Goal: Task Accomplishment & Management: Use online tool/utility

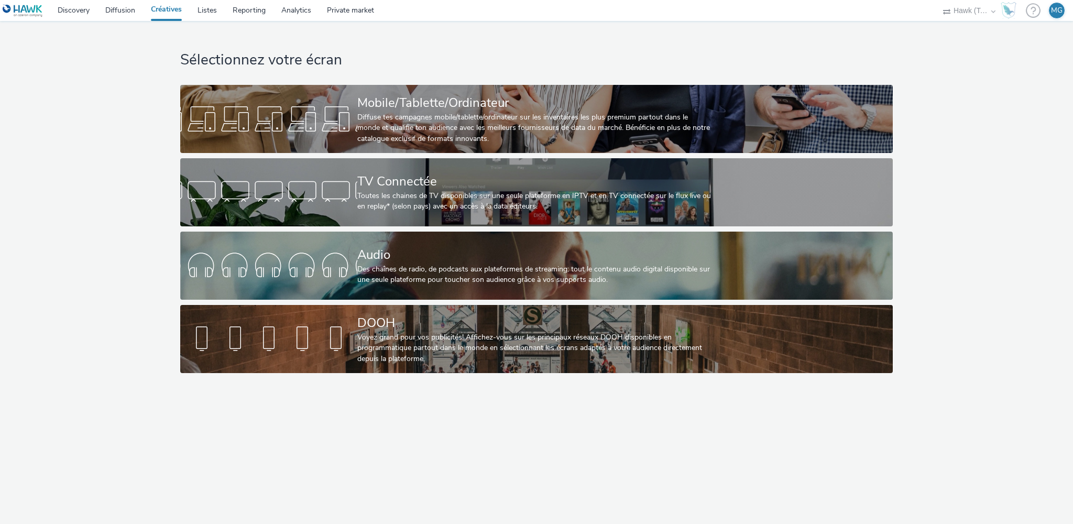
click at [337, 71] on div "Sélectionnez votre écran Mobile/Tablette/Ordinateur Diffuse tes campagnes mobil…" at bounding box center [537, 199] width 721 height 357
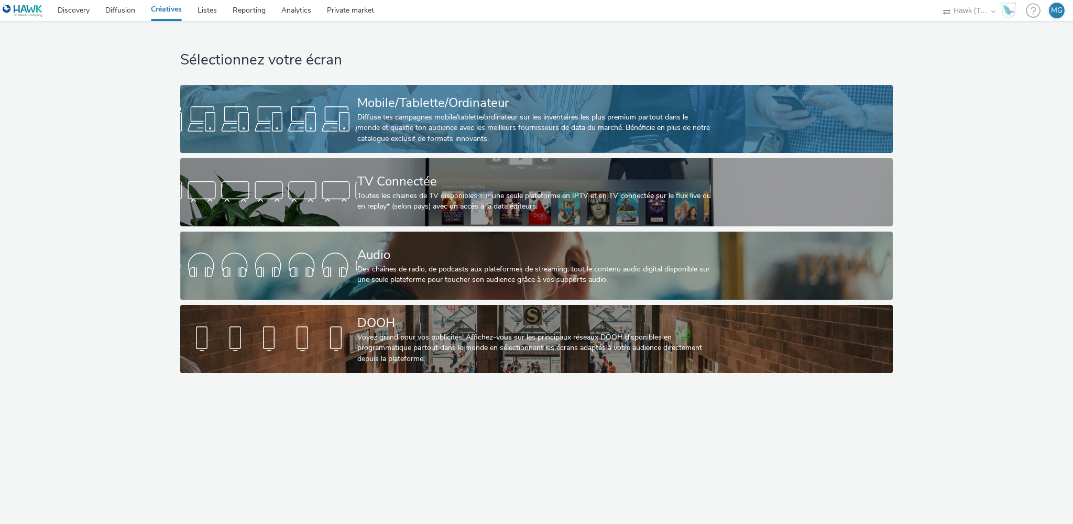
click at [299, 120] on div at bounding box center [268, 119] width 177 height 34
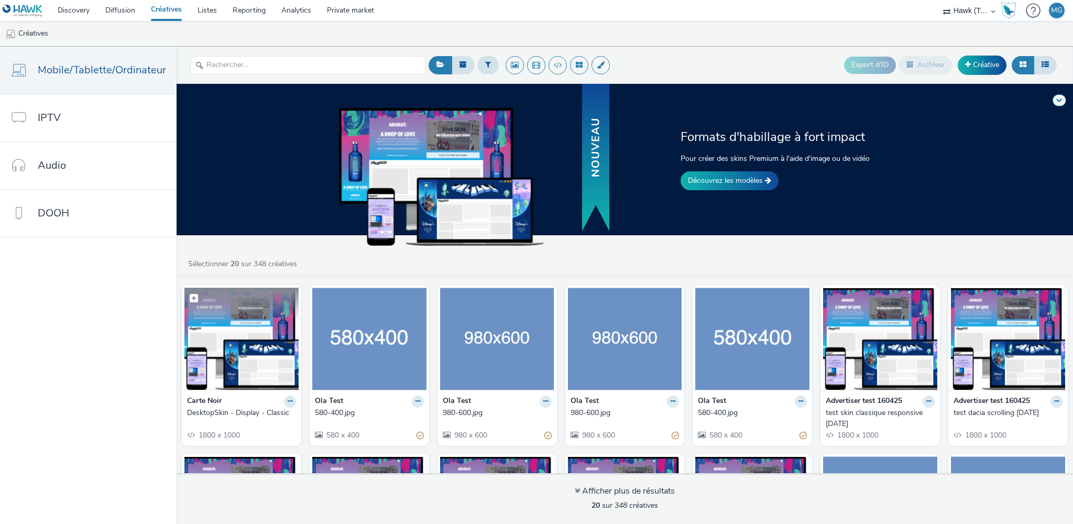
click at [230, 349] on img at bounding box center [241, 339] width 114 height 102
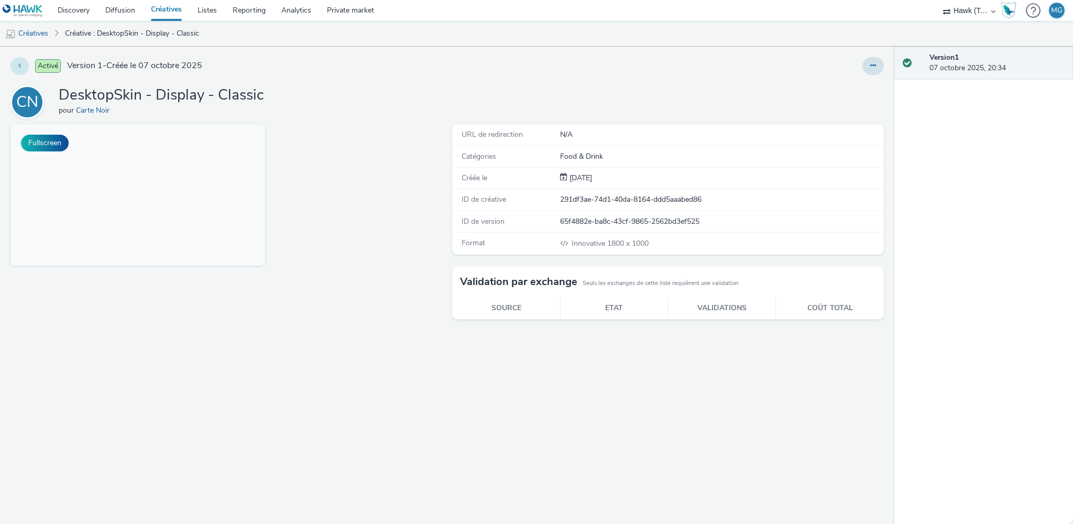
click at [19, 67] on icon at bounding box center [19, 65] width 3 height 7
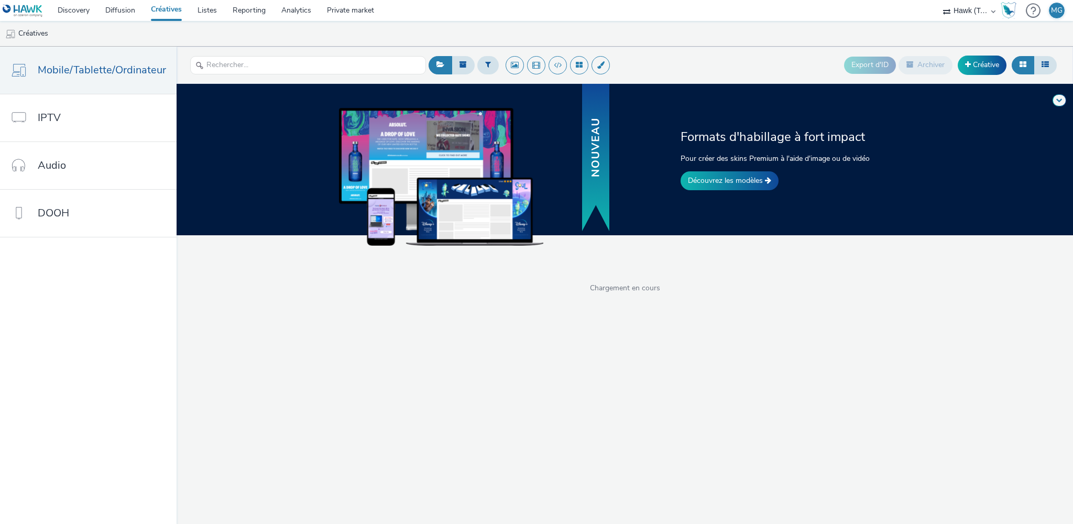
click at [328, 210] on div "Formats d'habillage à fort impact Pour créer des skins Premium à l'aide d'image…" at bounding box center [625, 159] width 904 height 151
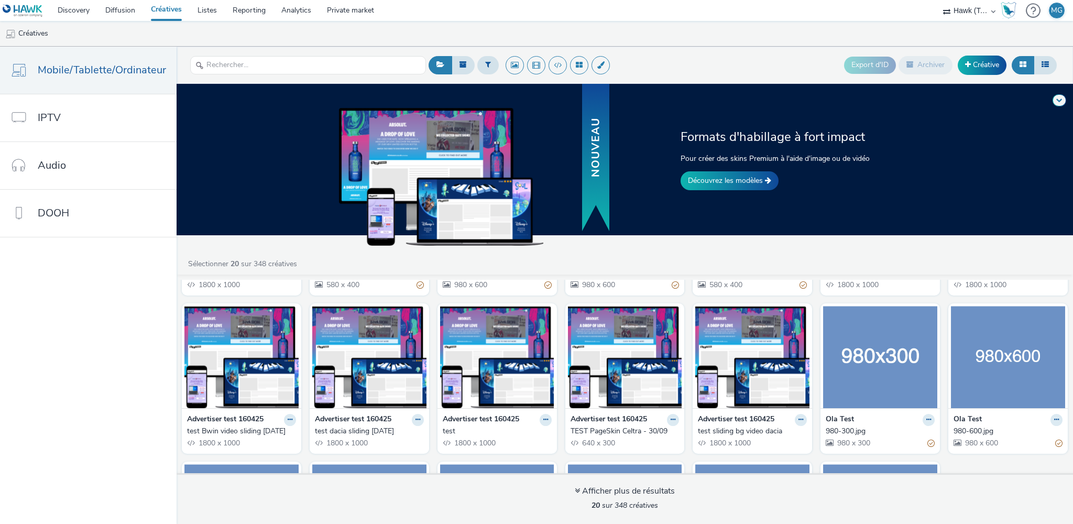
scroll to position [149, 0]
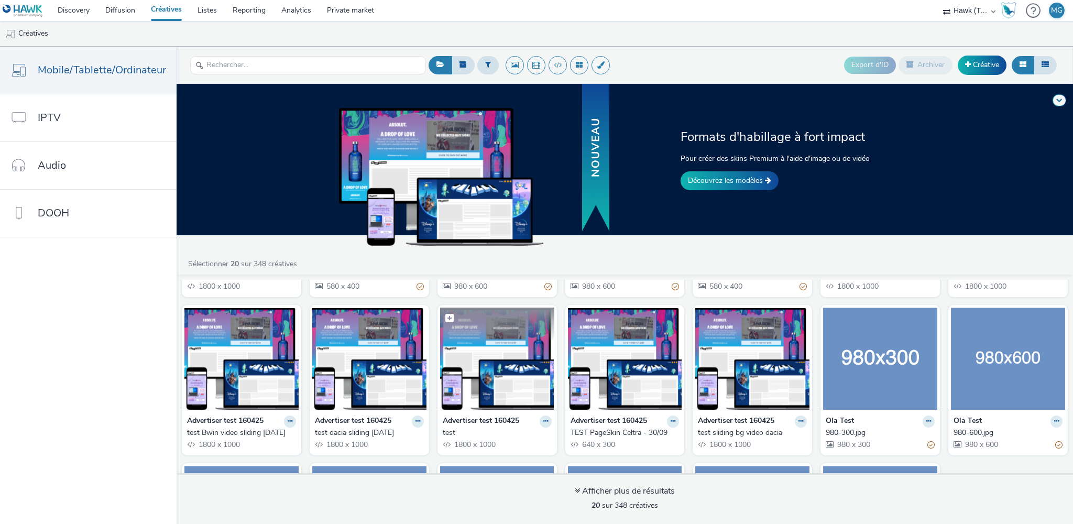
click at [507, 381] on img at bounding box center [497, 359] width 114 height 102
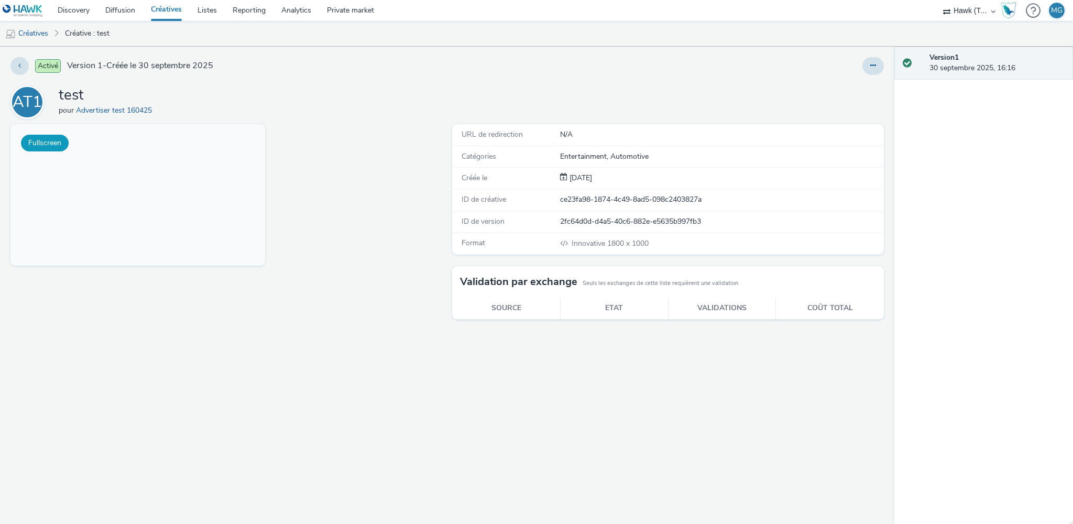
click at [42, 142] on button "Fullscreen" at bounding box center [45, 143] width 48 height 17
click at [16, 64] on button at bounding box center [19, 66] width 18 height 18
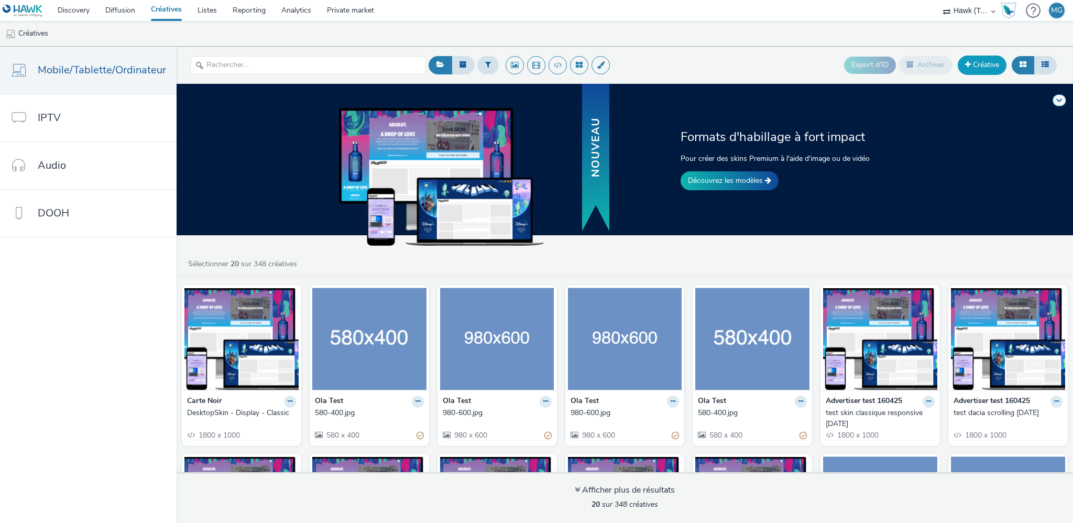
click at [967, 66] on span at bounding box center [968, 64] width 6 height 7
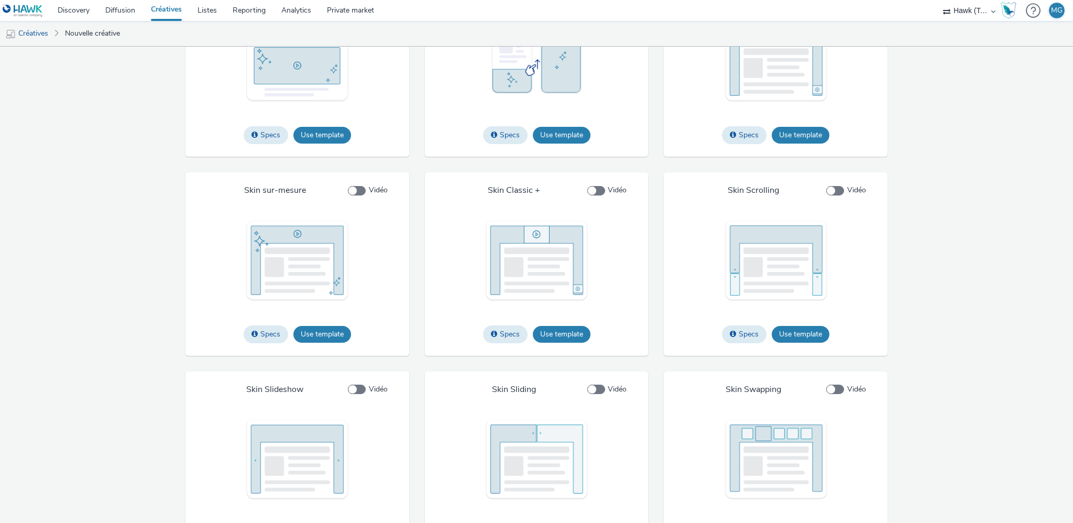
scroll to position [1554, 0]
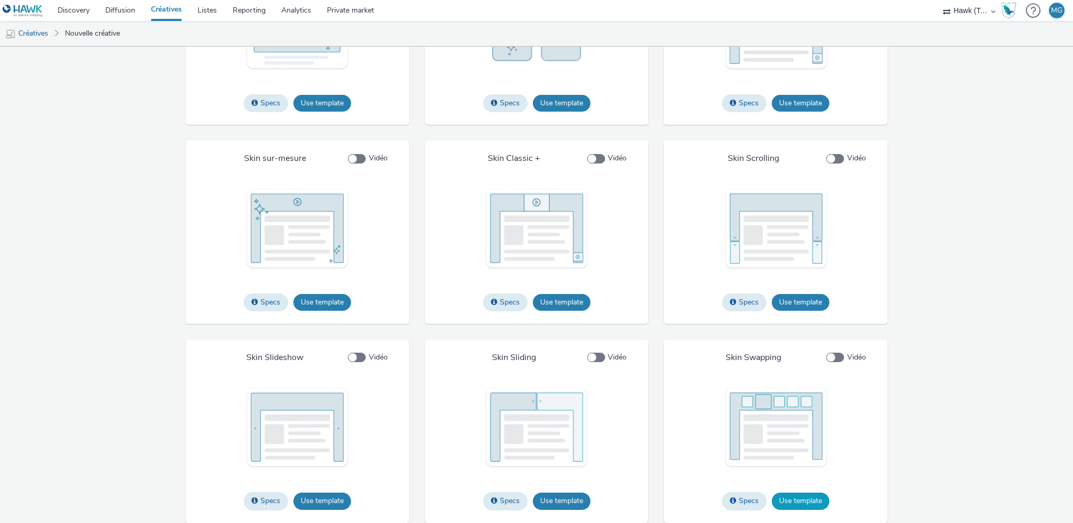
click at [795, 501] on button "Use template" at bounding box center [801, 501] width 58 height 17
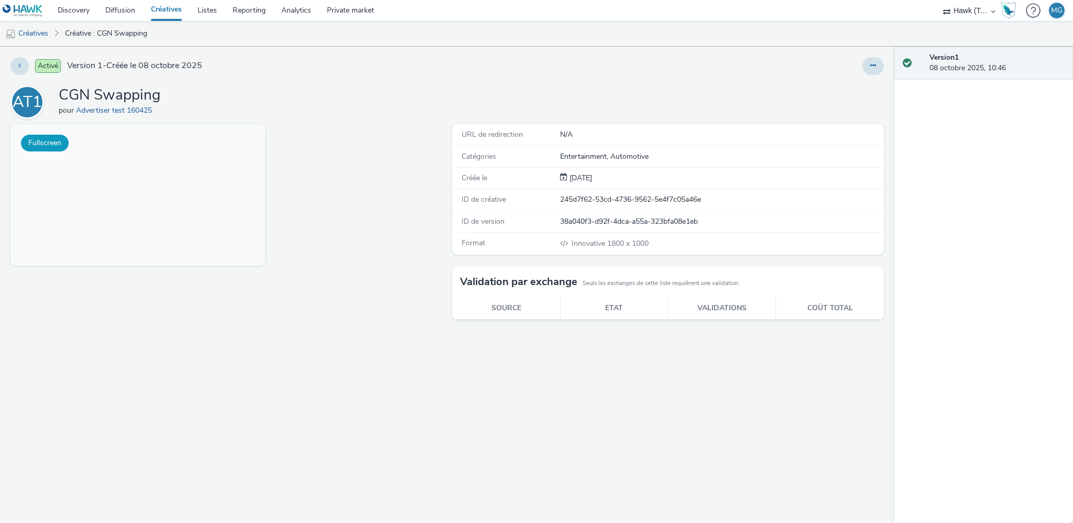
click at [42, 142] on button "Fullscreen" at bounding box center [45, 143] width 48 height 17
click at [24, 60] on button at bounding box center [19, 66] width 18 height 18
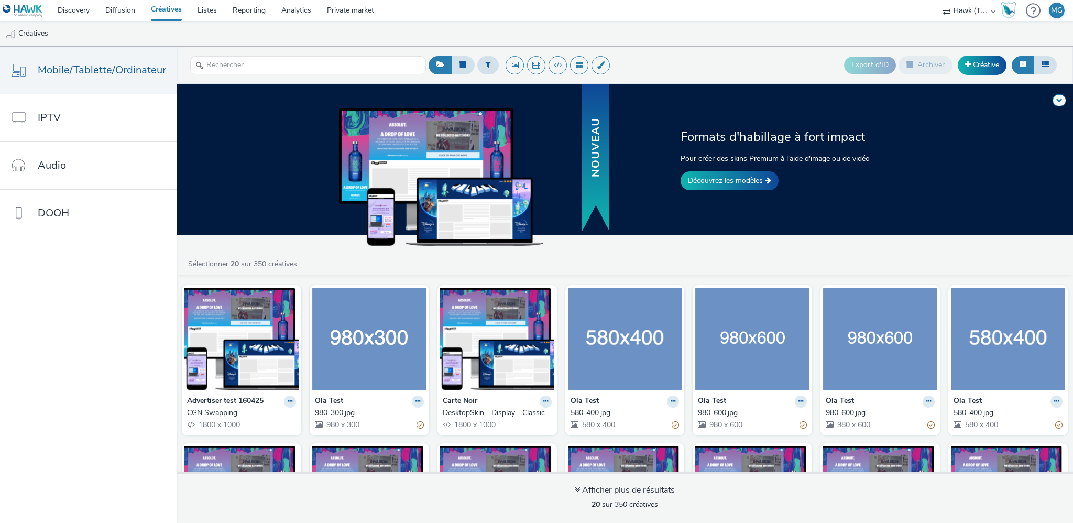
click at [251, 408] on div "CGN Swapping" at bounding box center [239, 413] width 105 height 10
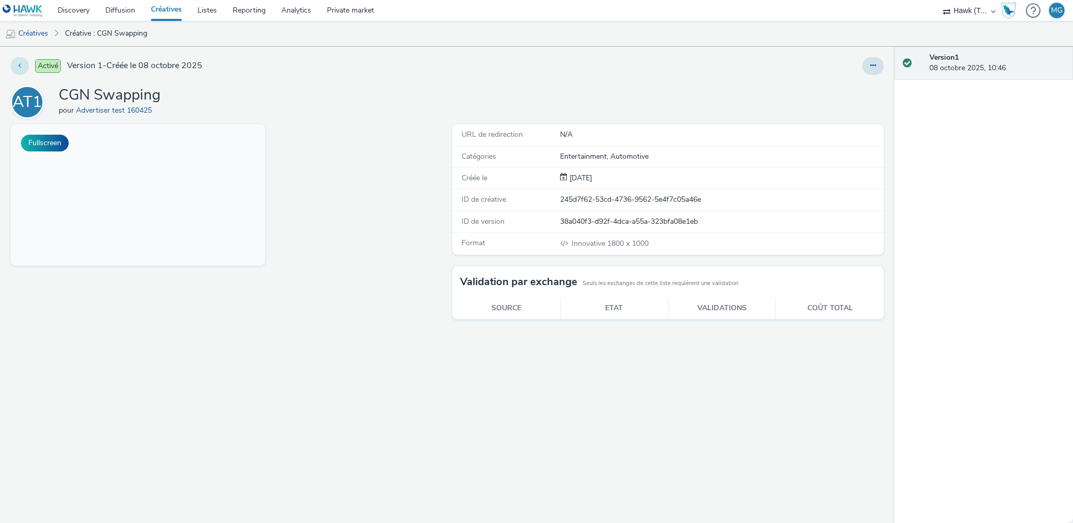
click at [18, 66] on icon at bounding box center [19, 65] width 3 height 7
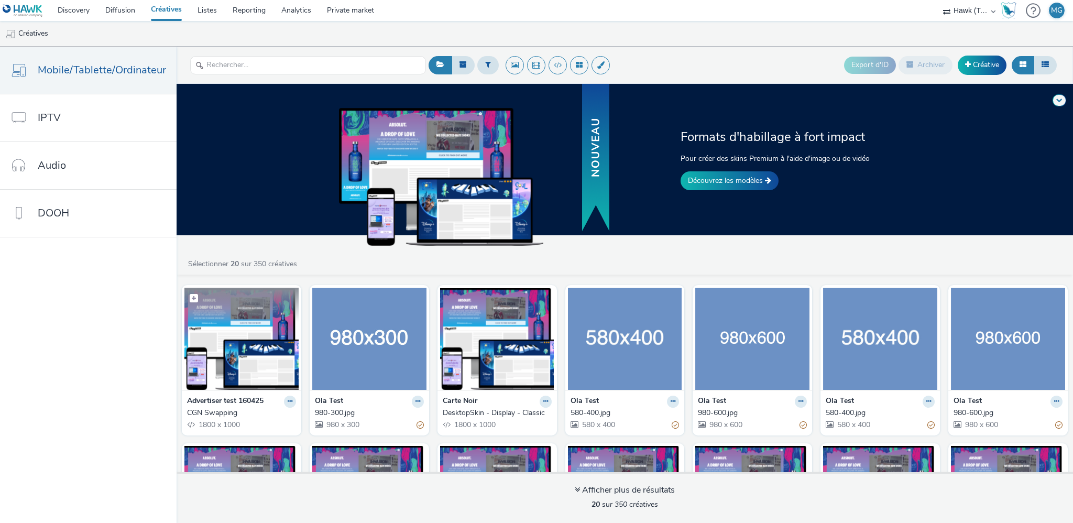
click at [269, 353] on img at bounding box center [241, 339] width 114 height 102
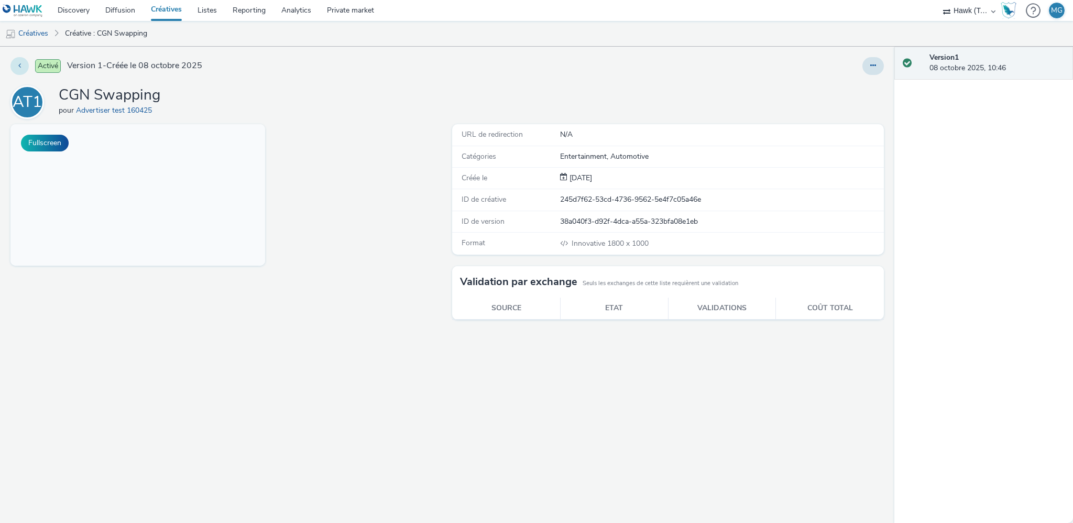
click at [23, 65] on button at bounding box center [19, 66] width 18 height 18
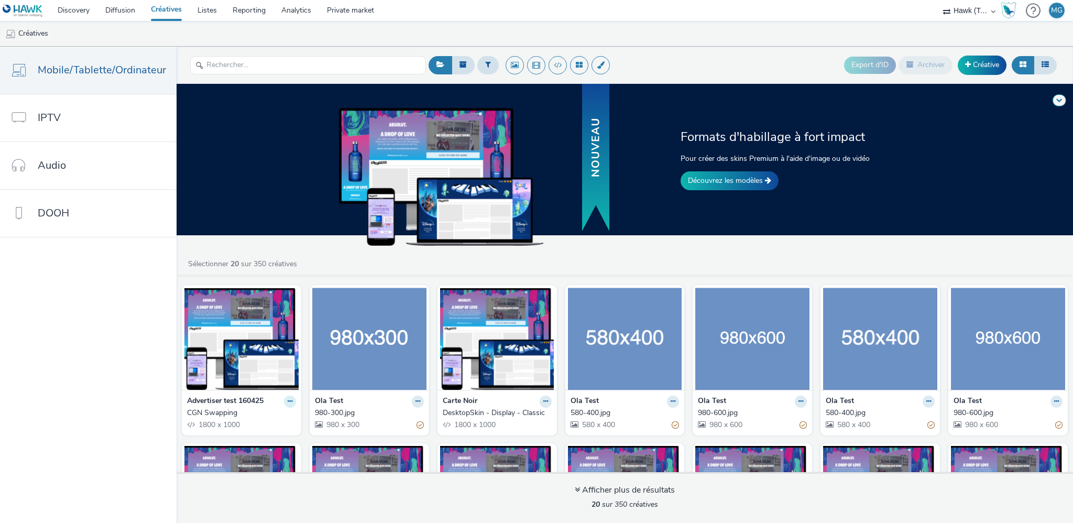
click at [288, 398] on icon at bounding box center [290, 401] width 5 height 6
click at [261, 416] on link "Modifier" at bounding box center [257, 419] width 79 height 21
click at [247, 343] on img at bounding box center [241, 339] width 114 height 102
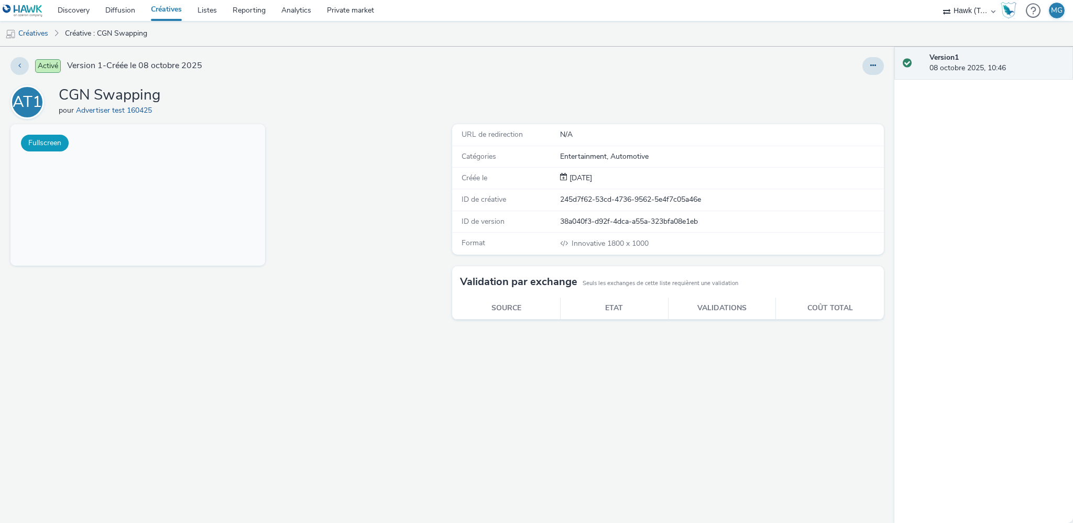
click at [49, 144] on button "Fullscreen" at bounding box center [45, 143] width 48 height 17
